Goal: Information Seeking & Learning: Learn about a topic

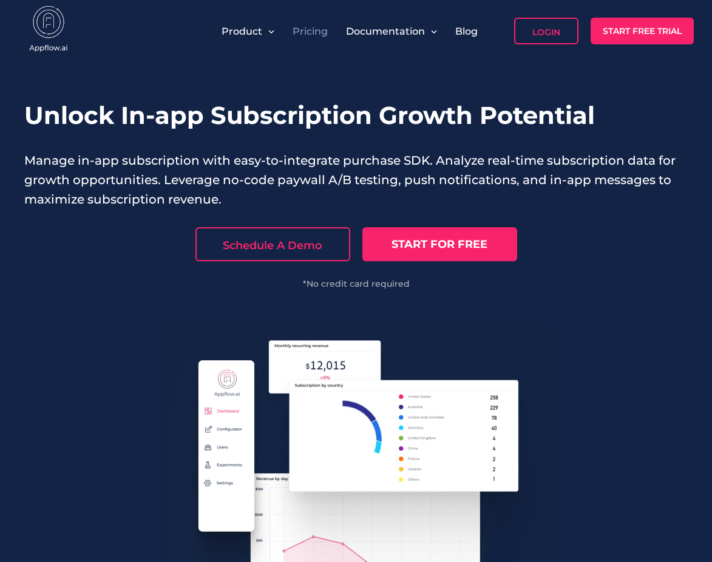
click at [316, 30] on link "Pricing" at bounding box center [310, 32] width 35 height 12
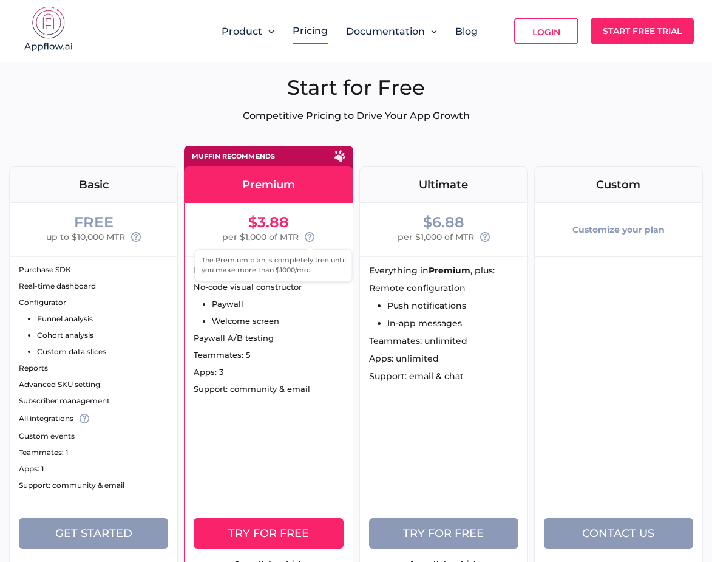
click at [308, 239] on icon at bounding box center [310, 237] width 10 height 10
click at [52, 33] on img at bounding box center [48, 30] width 61 height 49
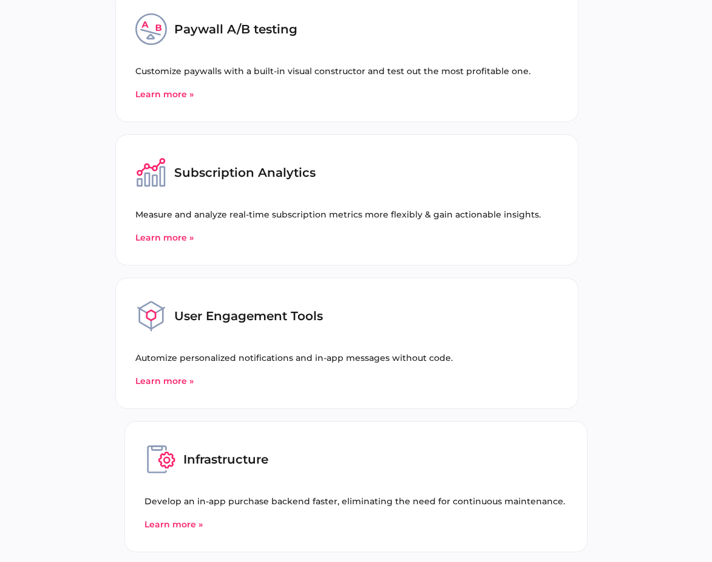
scroll to position [4787, 0]
